Goal: Check status

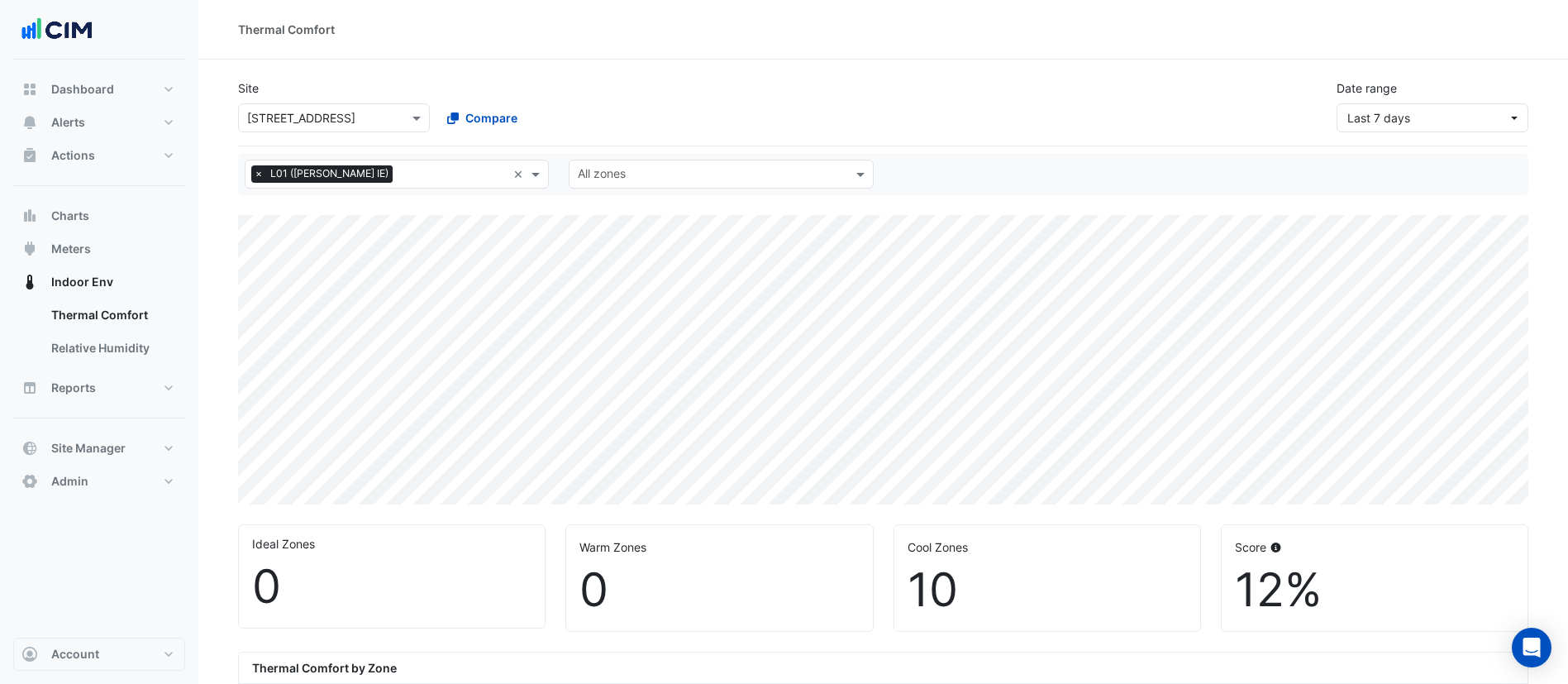
select select "***"
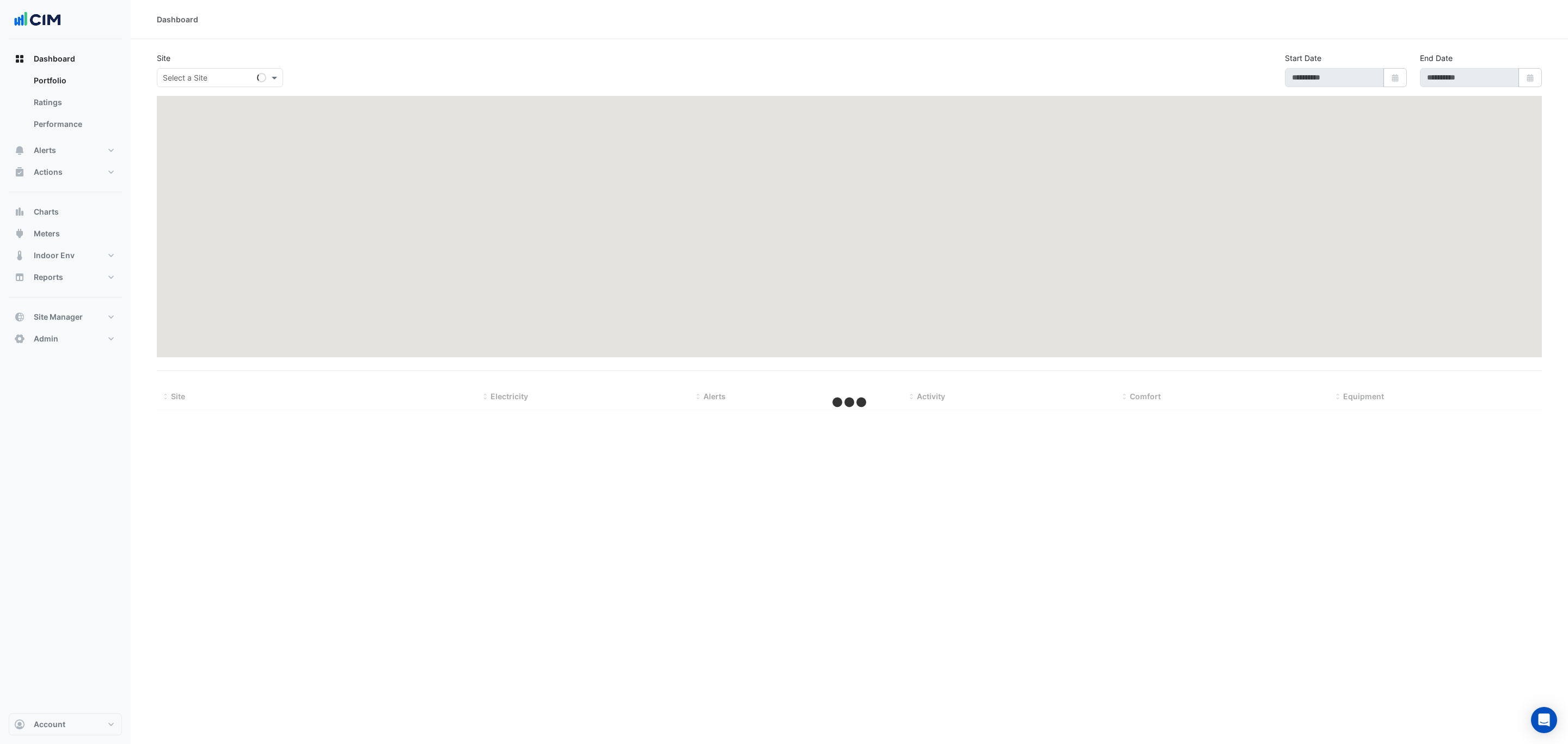
type input "**********"
select select "***"
